Goal: Information Seeking & Learning: Learn about a topic

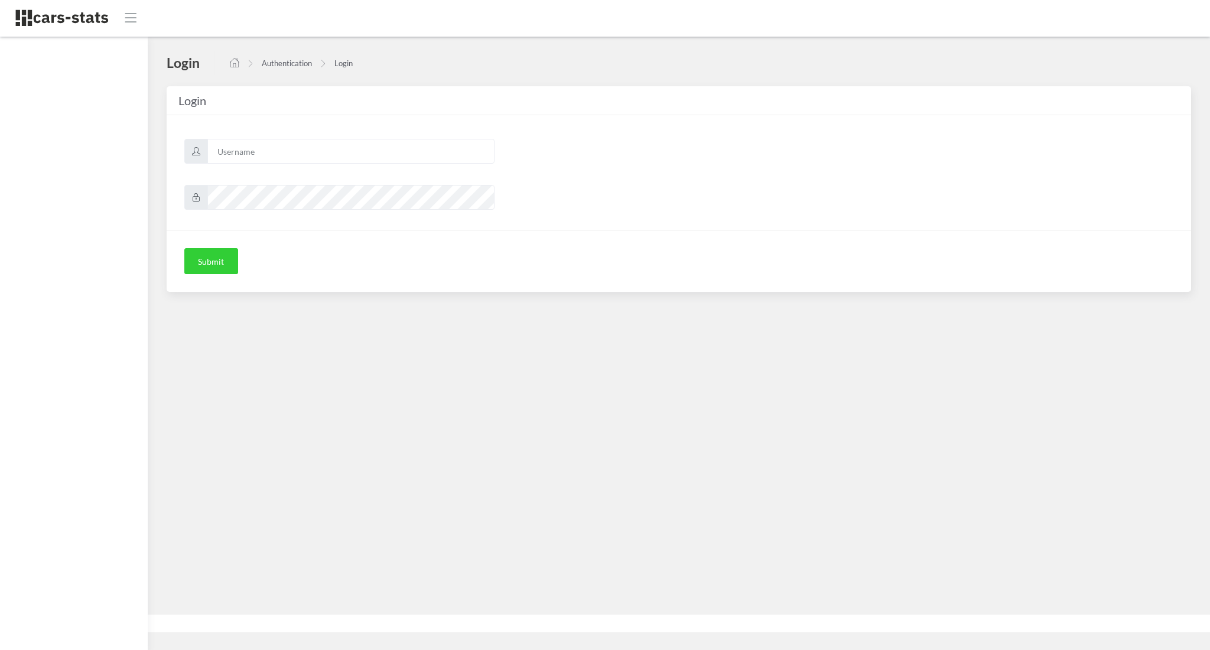
scroll to position [12, 12]
type input "awt"
click at [224, 268] on button "Submit" at bounding box center [211, 261] width 54 height 26
type input "awt"
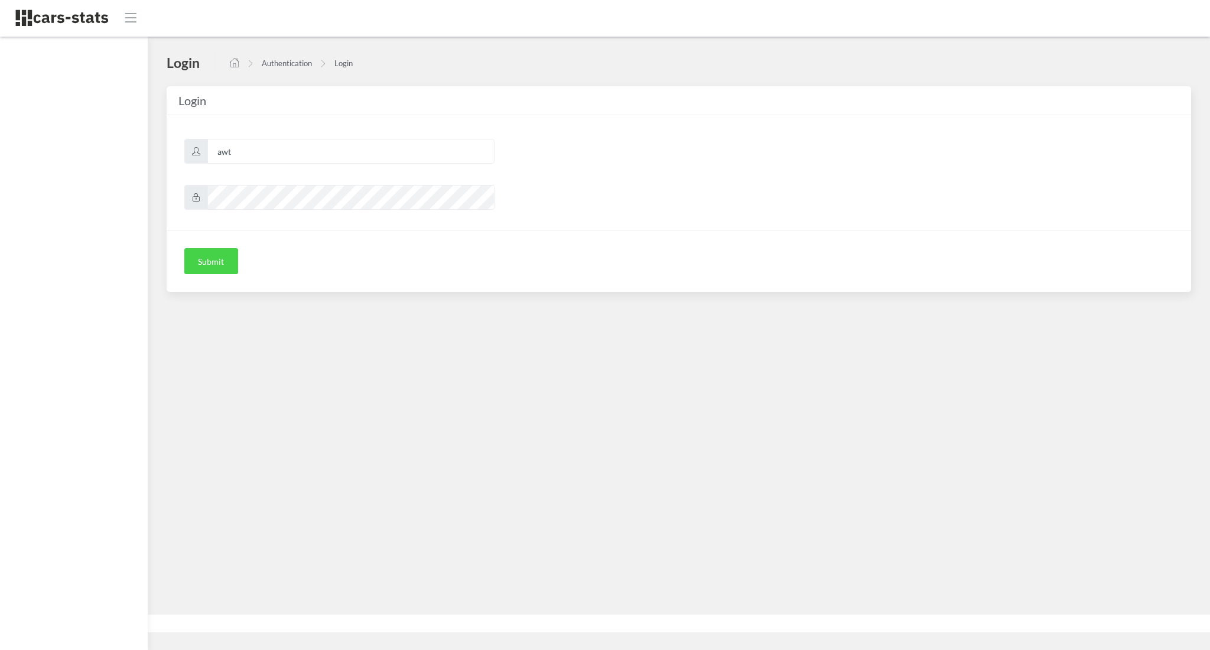
click at [200, 268] on button "Submit" at bounding box center [211, 261] width 54 height 26
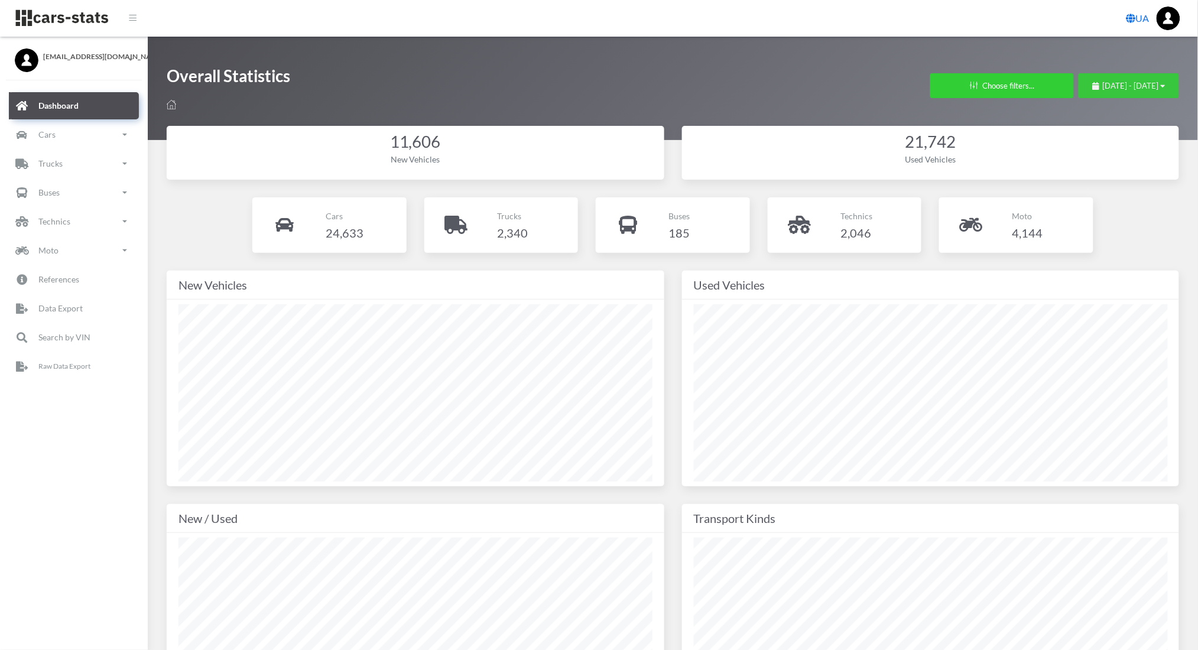
click at [1103, 87] on span "[DATE] - [DATE]" at bounding box center [1131, 85] width 56 height 9
click at [1101, 157] on li "This Month" at bounding box center [1123, 160] width 83 height 18
click at [64, 137] on link "Cars" at bounding box center [74, 134] width 130 height 27
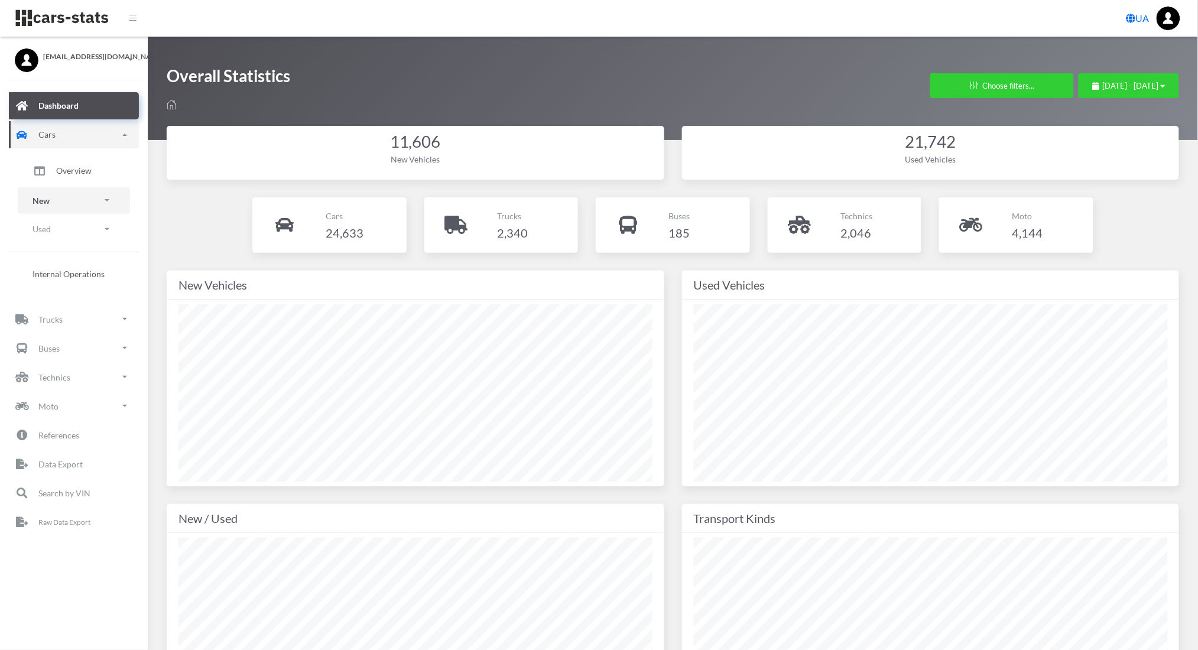
click at [54, 195] on link "New" at bounding box center [74, 200] width 112 height 27
click at [63, 228] on span "Brands" at bounding box center [69, 234] width 26 height 12
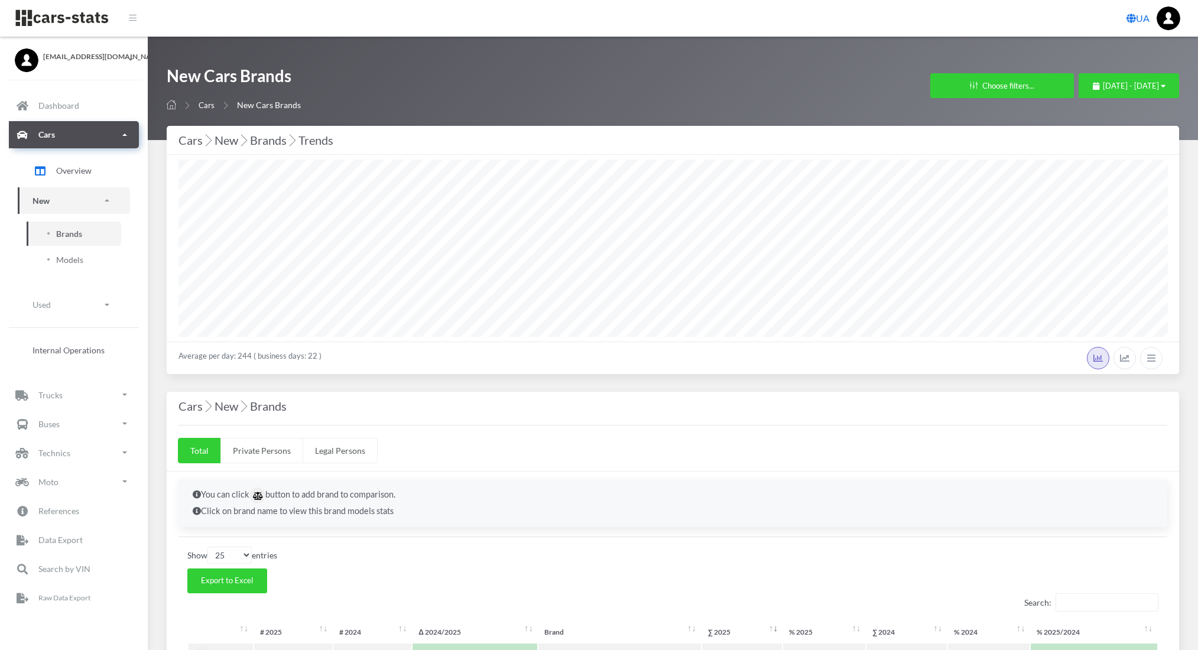
select select "25"
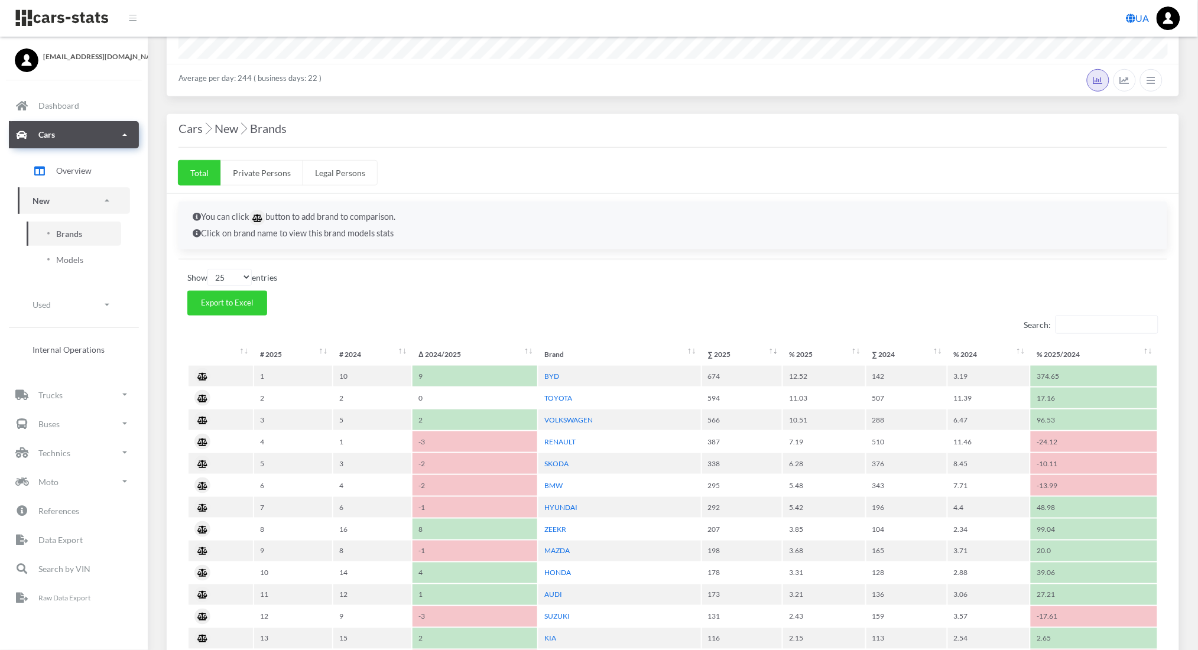
scroll to position [295, 0]
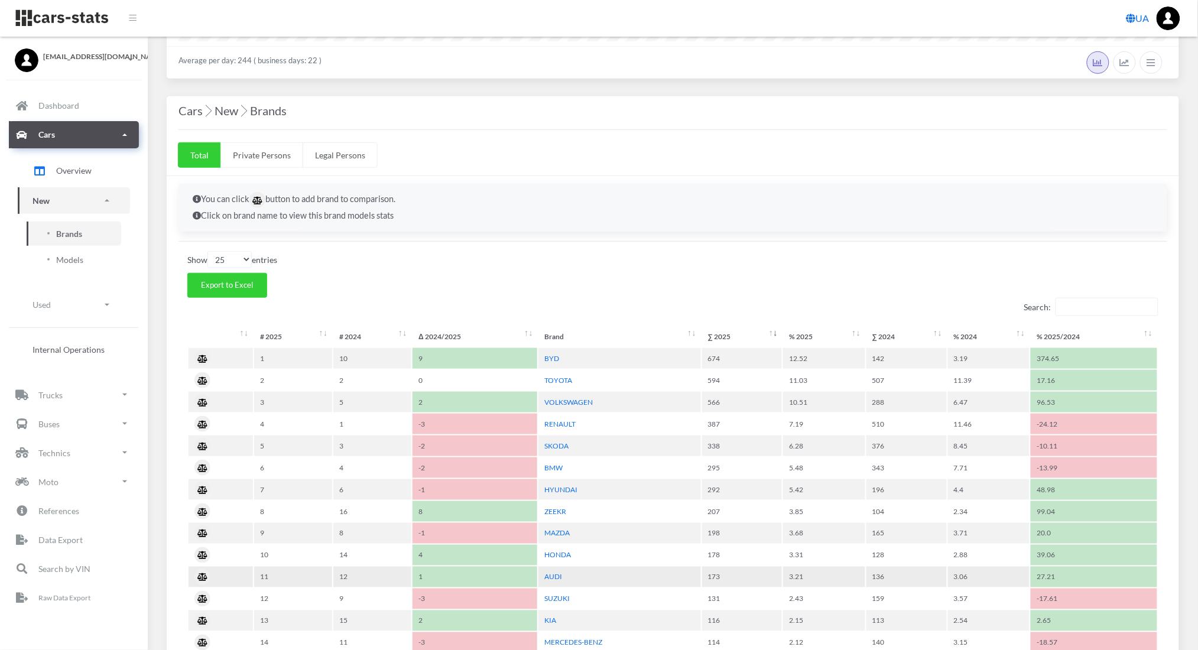
click at [543, 569] on td "AUDI" at bounding box center [619, 577] width 162 height 21
click at [550, 573] on link "AUDI" at bounding box center [553, 577] width 18 height 9
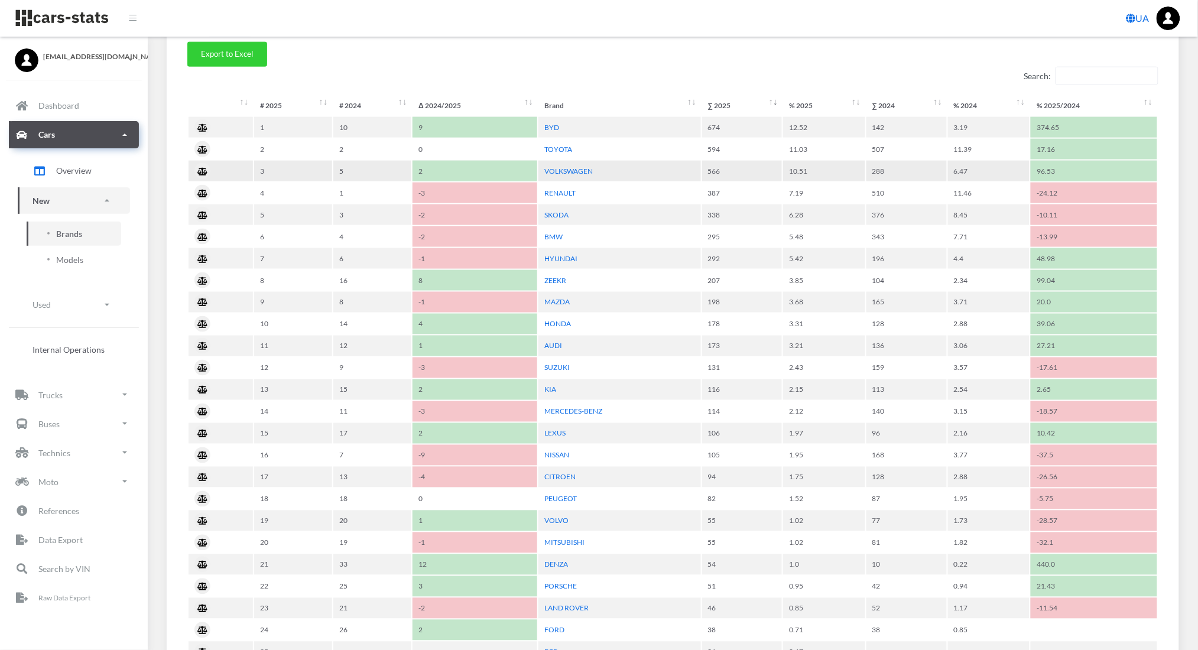
scroll to position [528, 0]
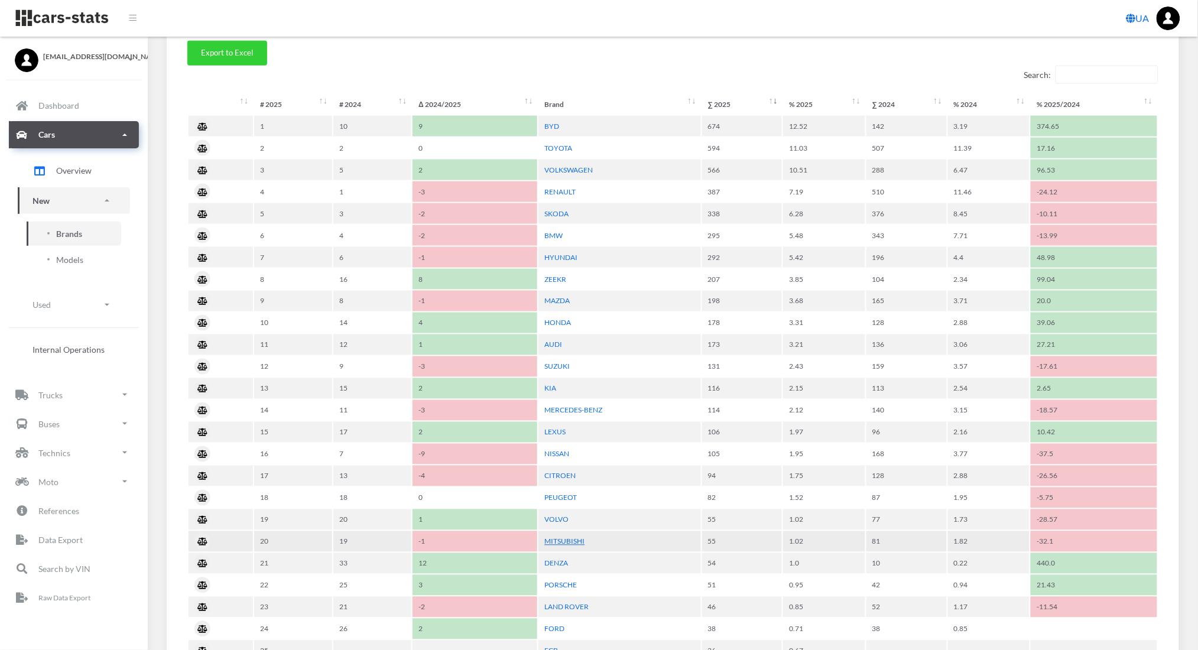
click at [557, 537] on link "MITSUBISHI" at bounding box center [564, 541] width 40 height 9
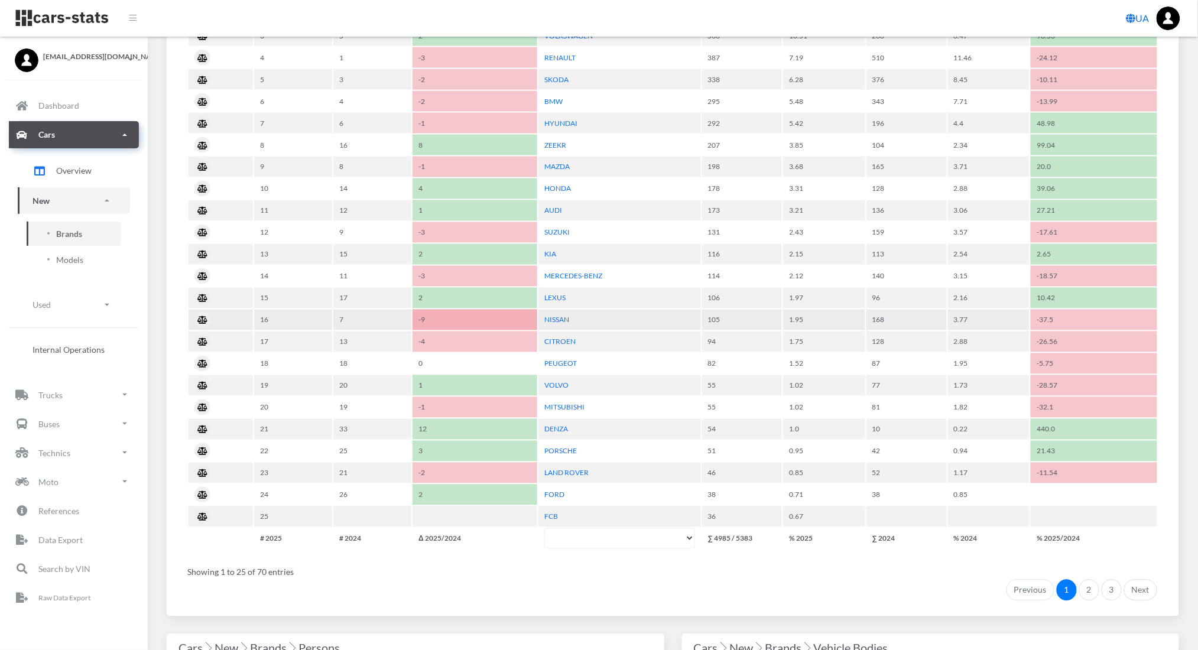
scroll to position [664, 0]
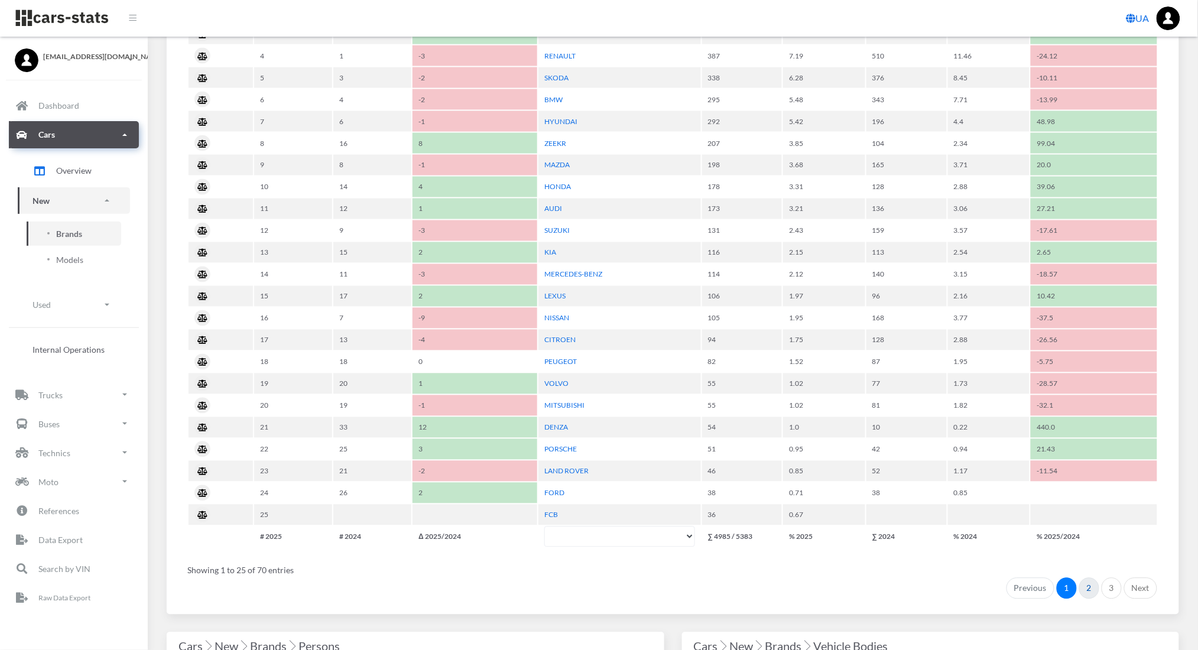
click at [1088, 578] on link "2" at bounding box center [1089, 588] width 20 height 21
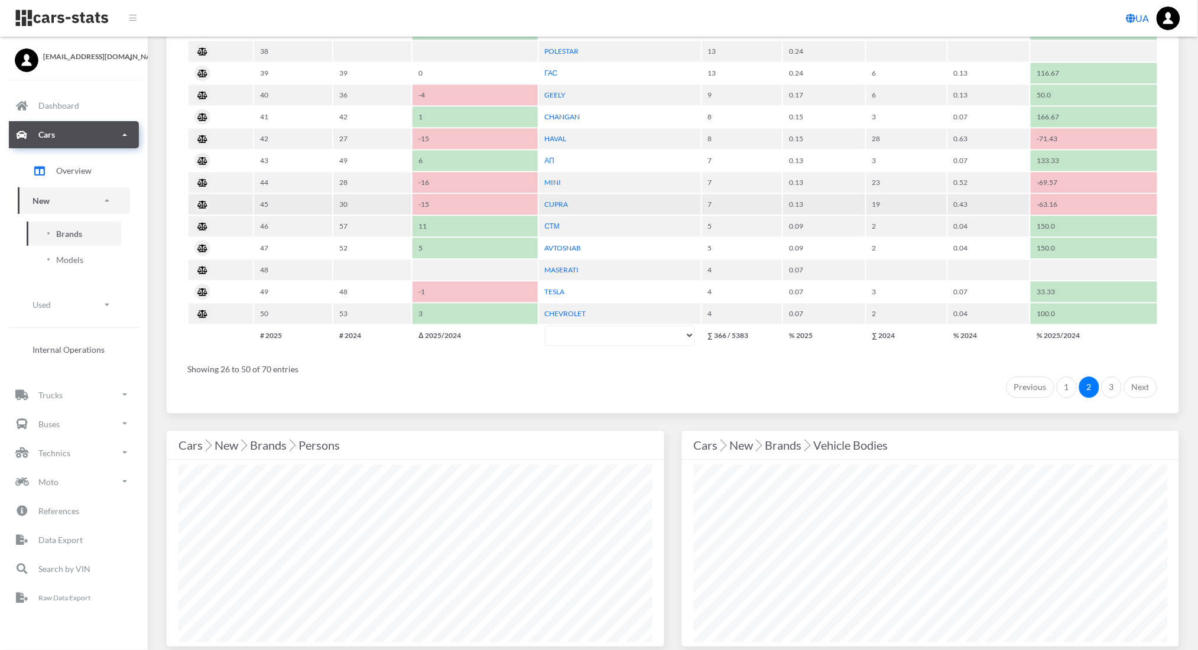
scroll to position [872, 0]
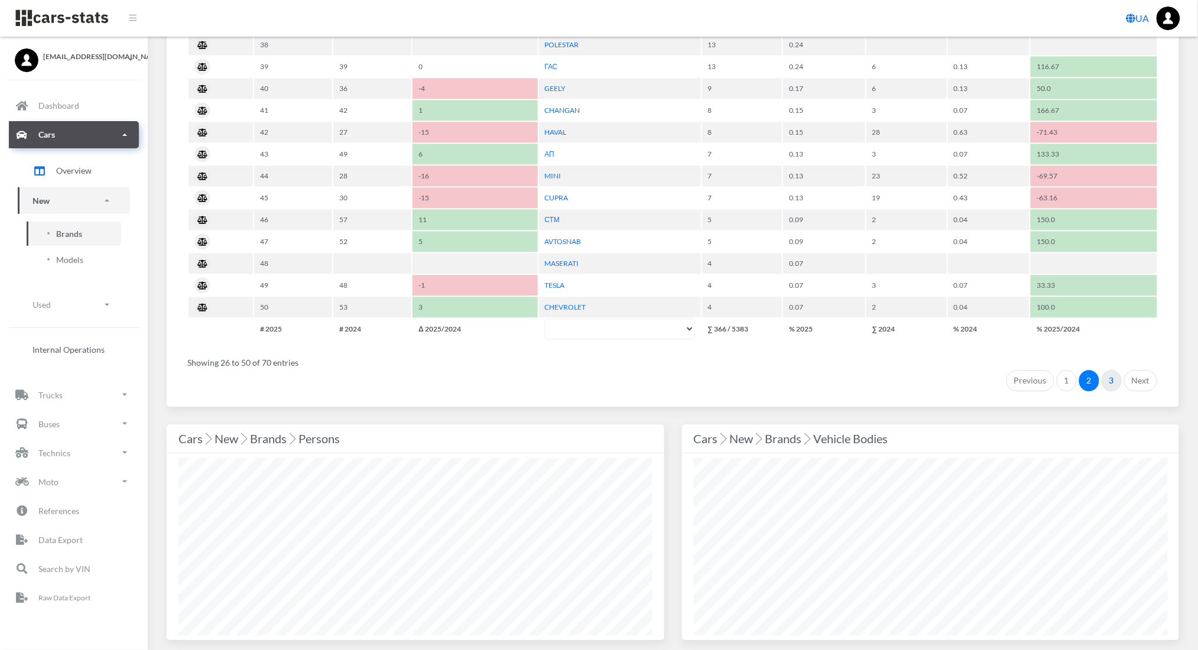
click at [1107, 370] on link "3" at bounding box center [1111, 380] width 20 height 21
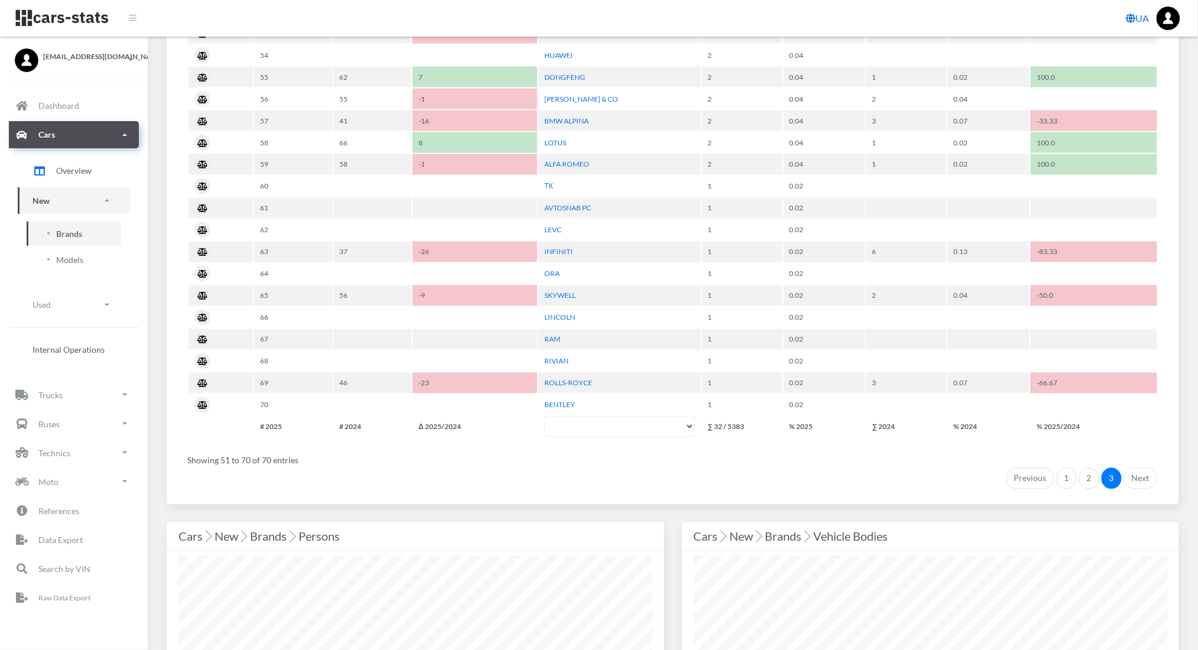
scroll to position [666, 0]
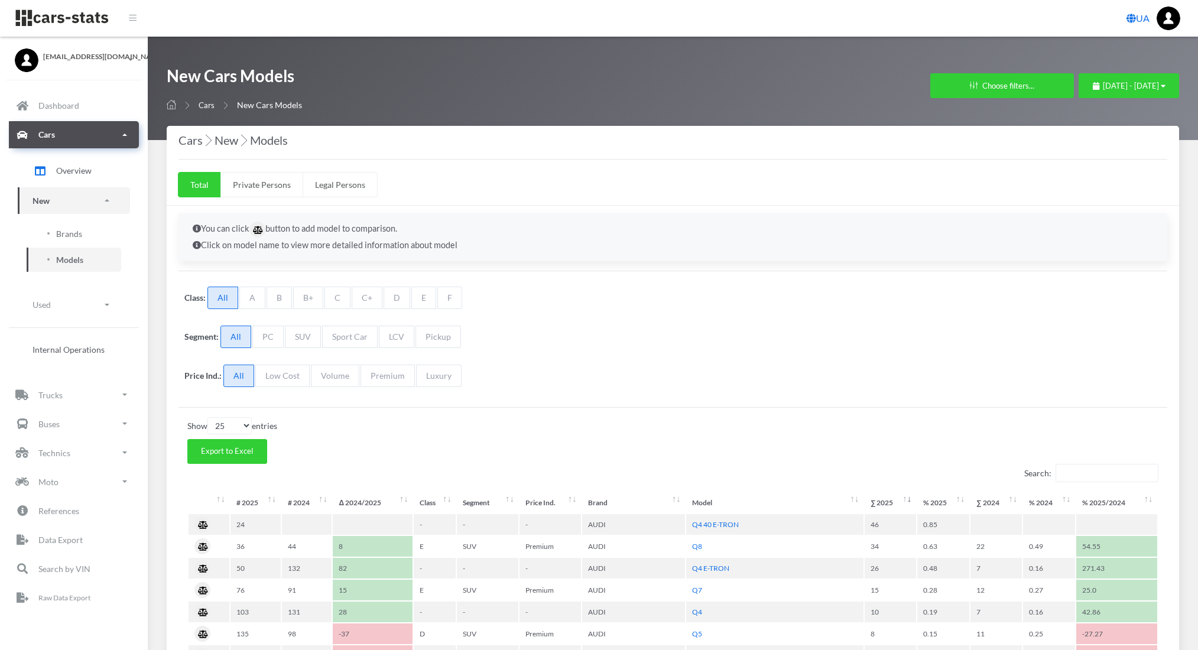
select select "25"
select select "AUDI"
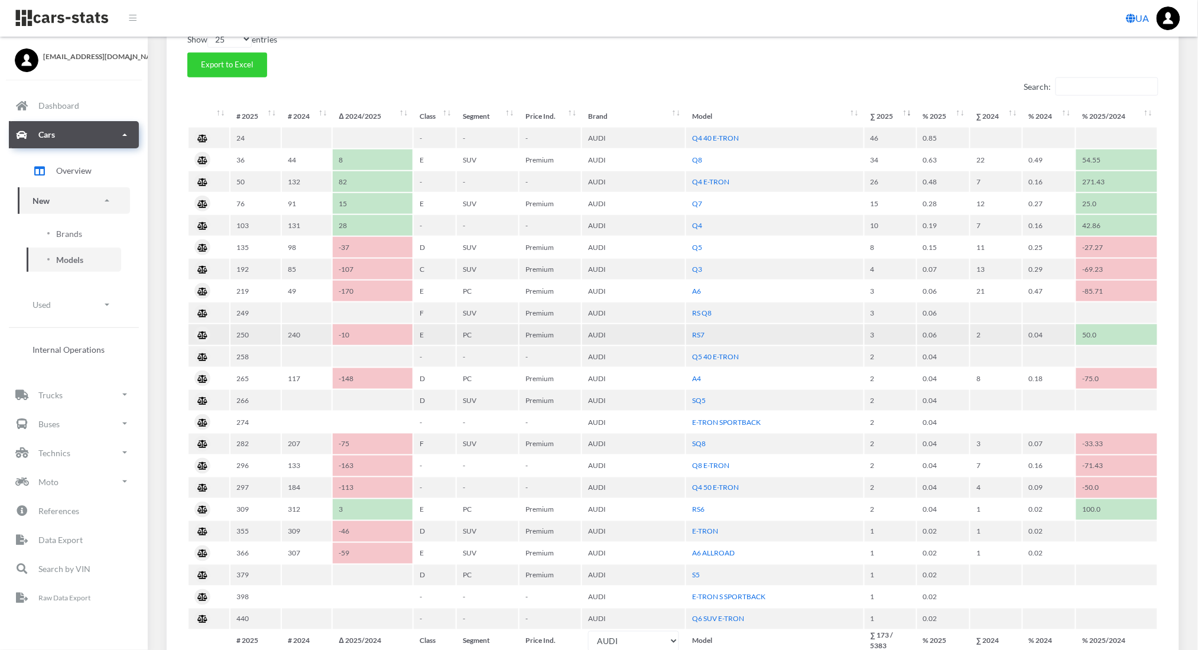
scroll to position [391, 0]
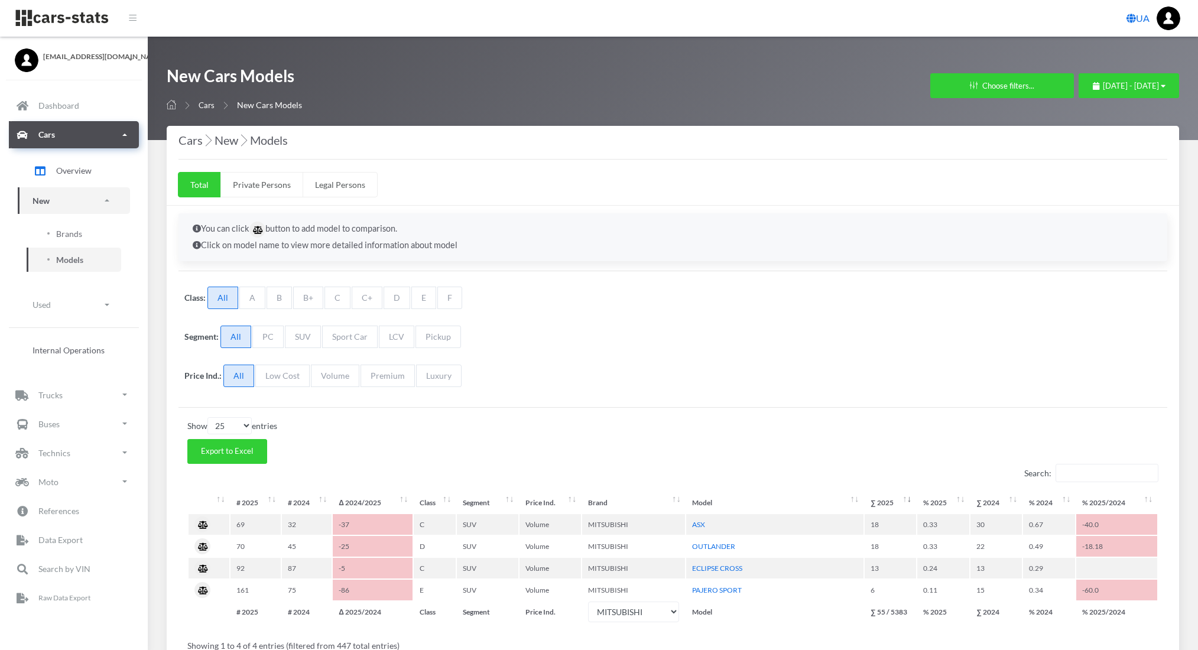
select select "25"
select select "MITSUBISHI"
